Goal: Find specific page/section: Find specific page/section

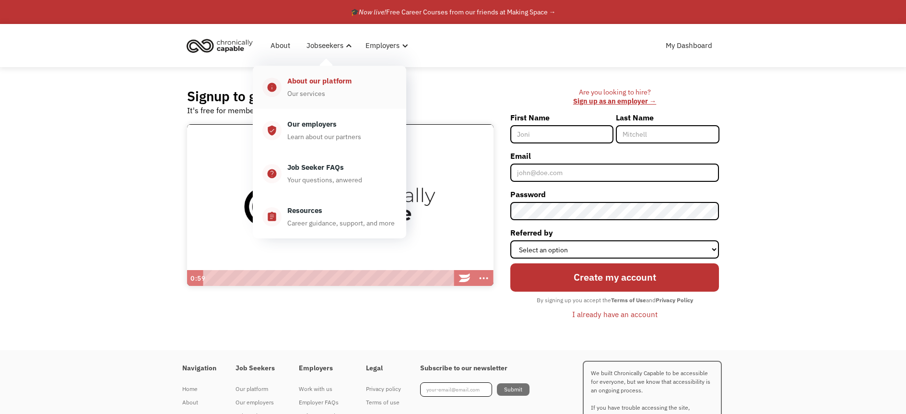
click at [310, 87] on div "About our platform" at bounding box center [319, 81] width 64 height 12
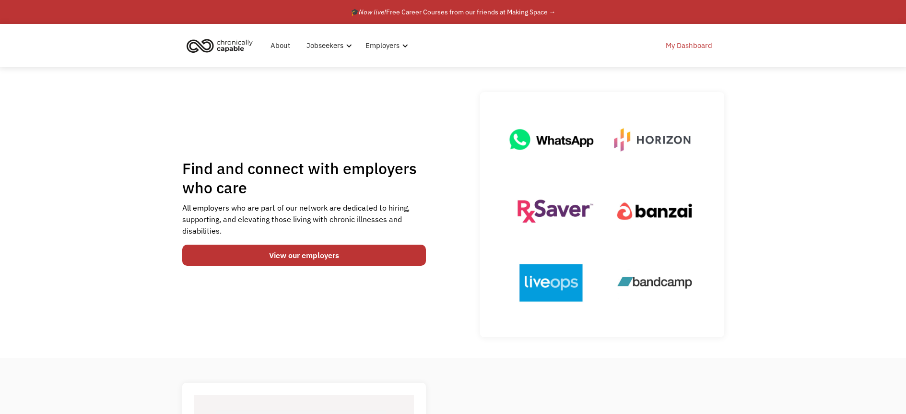
click at [686, 43] on link "My Dashboard" at bounding box center [689, 45] width 58 height 31
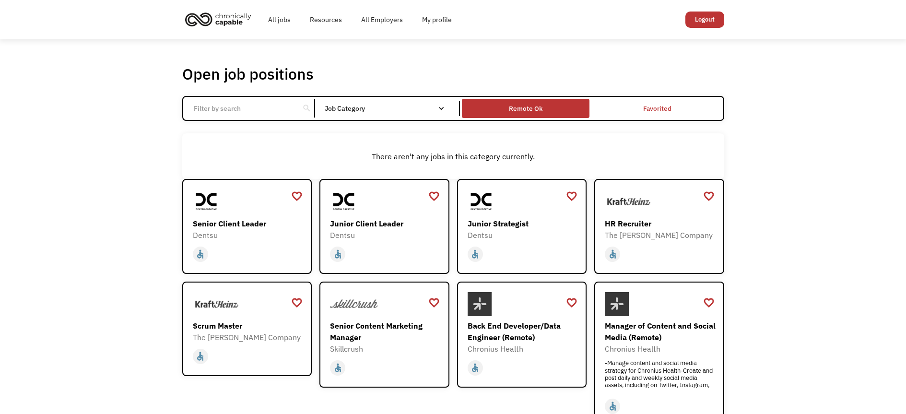
click at [554, 115] on div "Remote Ok" at bounding box center [526, 108] width 128 height 14
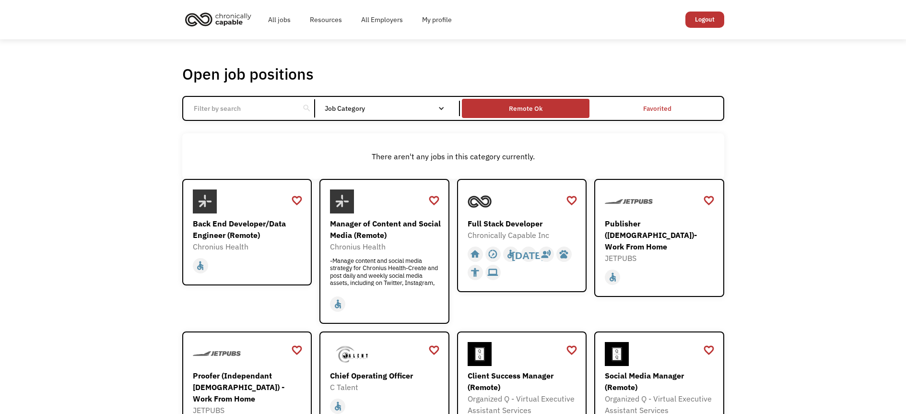
click at [554, 115] on div "Remote Ok" at bounding box center [526, 108] width 128 height 14
